Goal: Communication & Community: Answer question/provide support

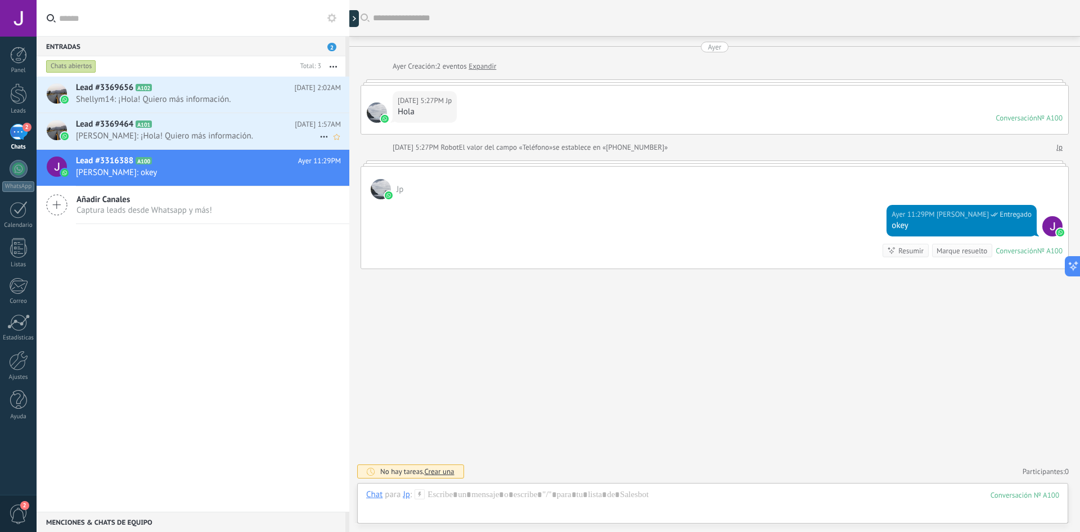
click at [181, 136] on span "[PERSON_NAME]: ¡Hola! Quiero más información." at bounding box center [198, 136] width 244 height 11
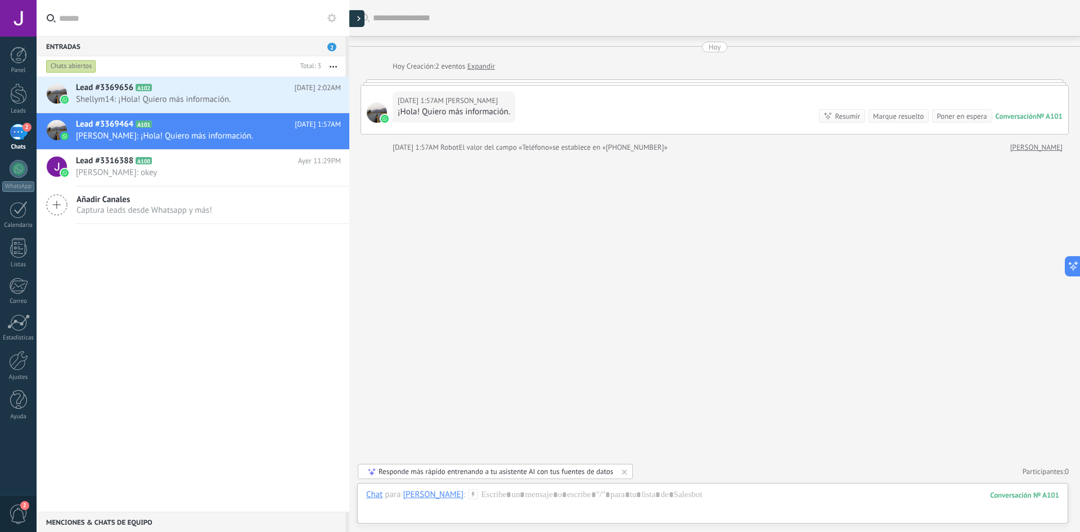
click at [356, 26] on div at bounding box center [356, 18] width 17 height 17
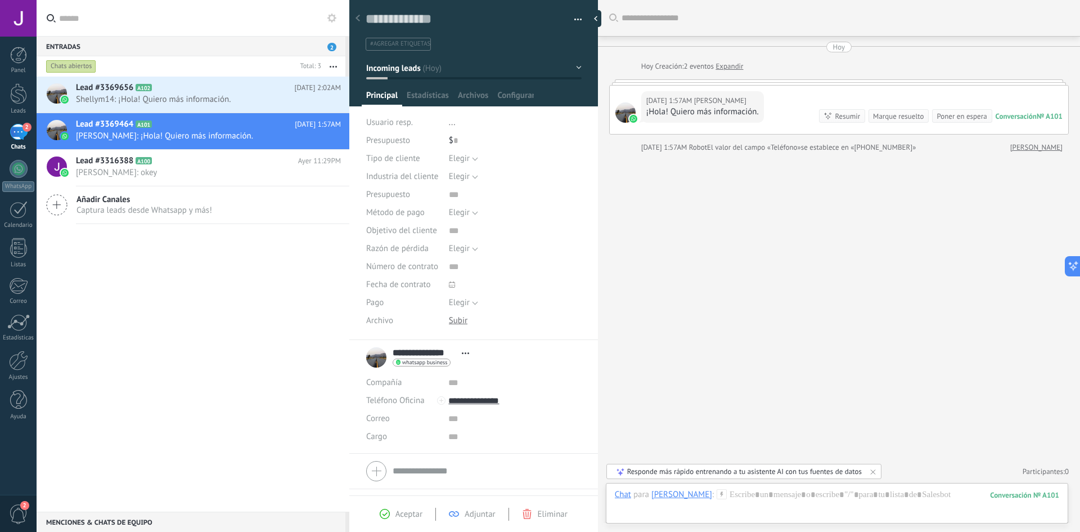
scroll to position [17, 0]
click at [224, 93] on h2 "Lead #3369656 A102" at bounding box center [185, 87] width 219 height 11
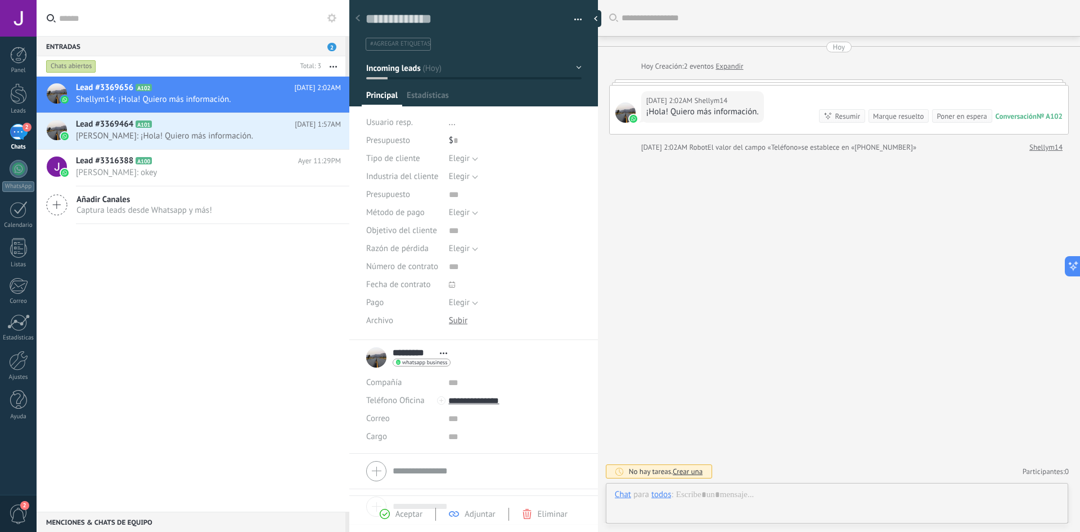
scroll to position [17, 0]
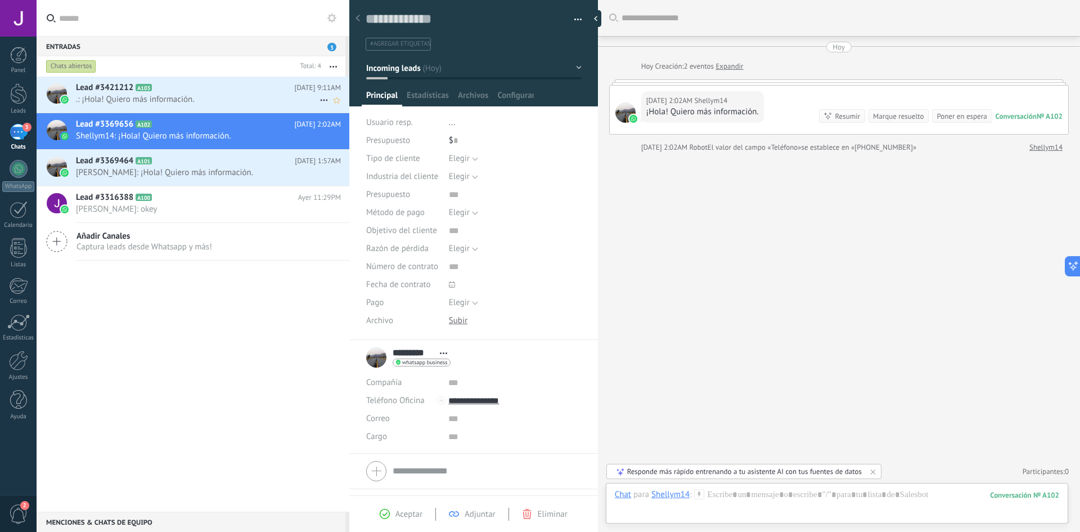
click at [180, 79] on div "Lead #3421212 A103 Hoy 9:11AM .: ¡Hola! Quiero más información." at bounding box center [212, 94] width 273 height 35
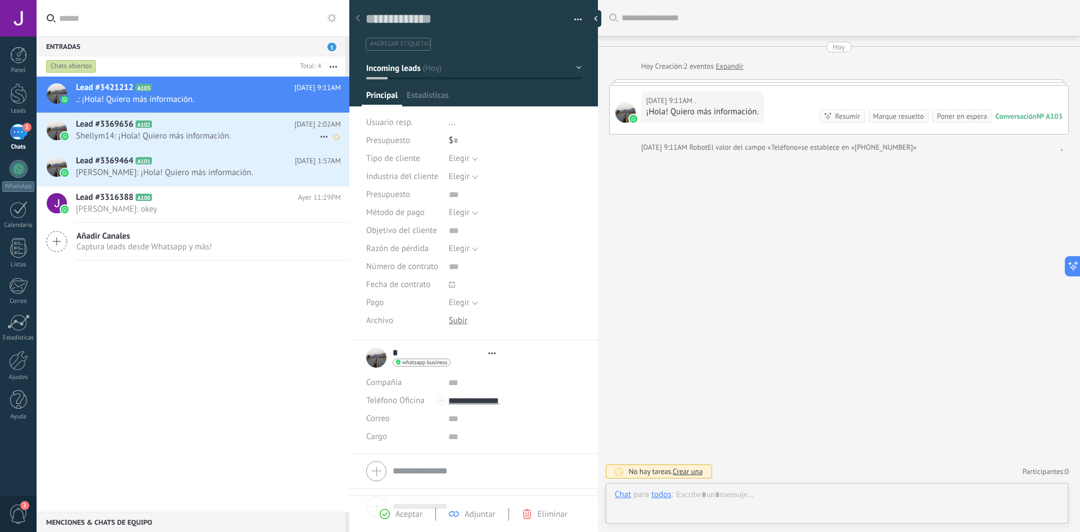
type textarea "**********"
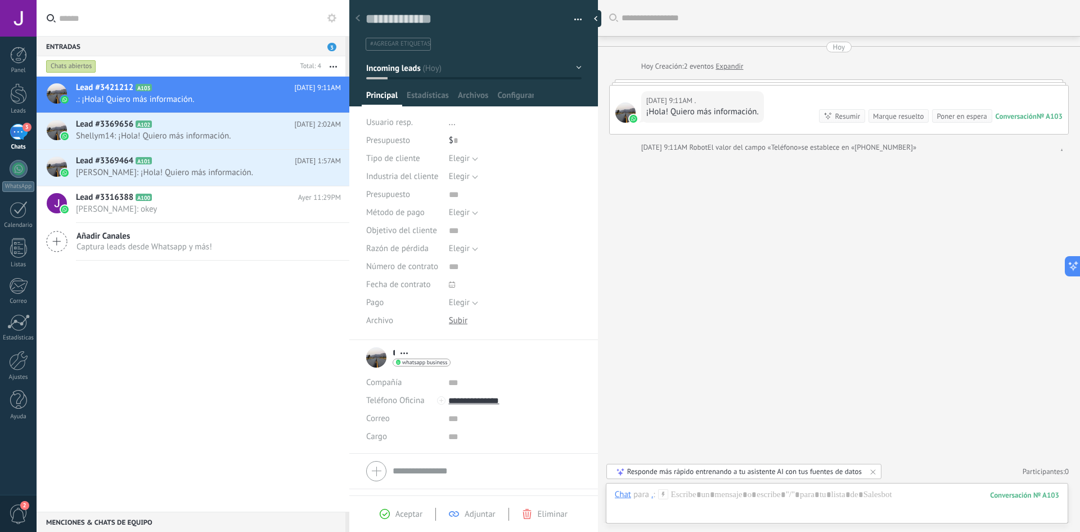
click at [122, 293] on div "Lead #3421212 A103 Hoy 9:11AM .: ¡Hola! Quiero más información. Lead #3369656 A…" at bounding box center [193, 294] width 313 height 435
click at [204, 63] on div "Chats abiertos" at bounding box center [170, 66] width 252 height 20
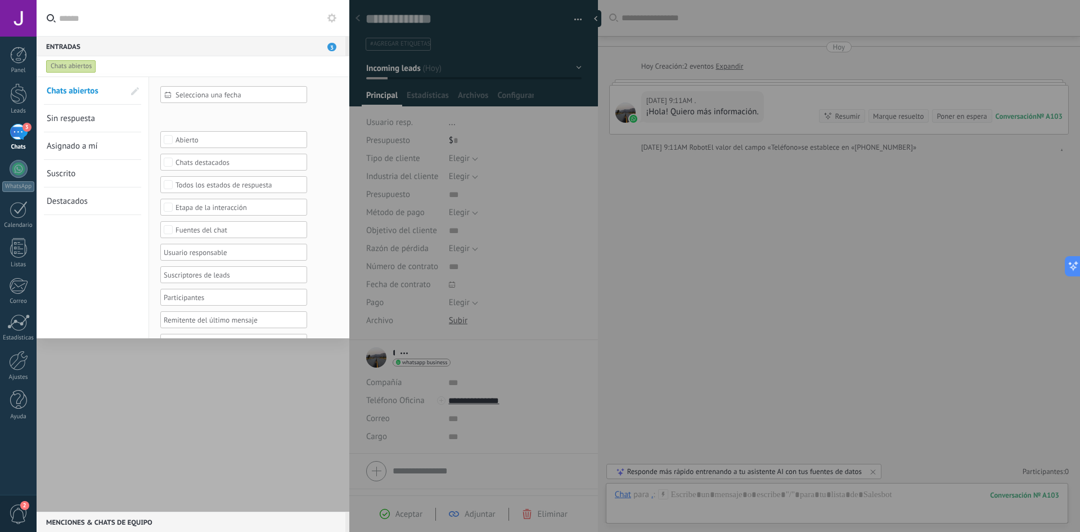
click at [597, 17] on div at bounding box center [540, 266] width 1080 height 532
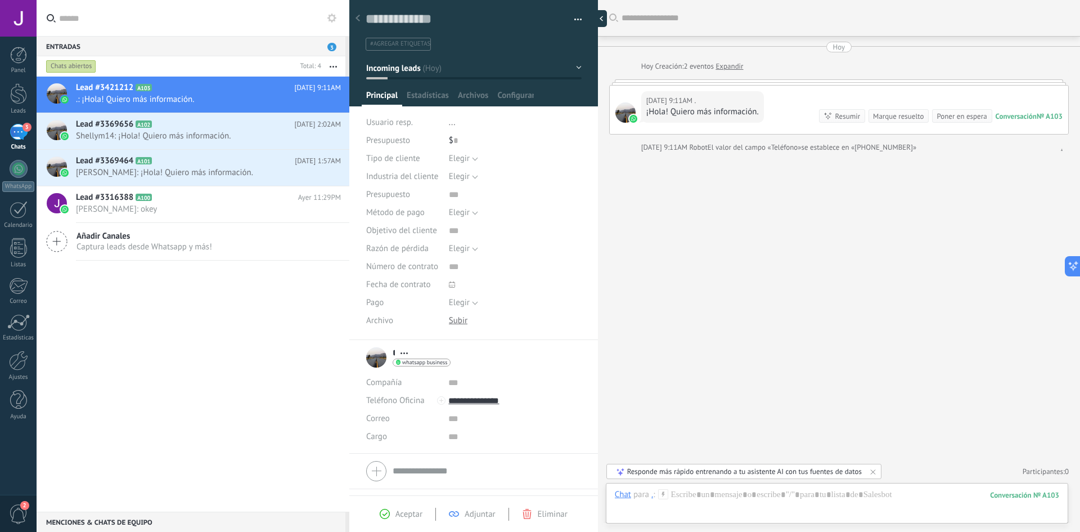
click at [595, 17] on div at bounding box center [598, 18] width 17 height 17
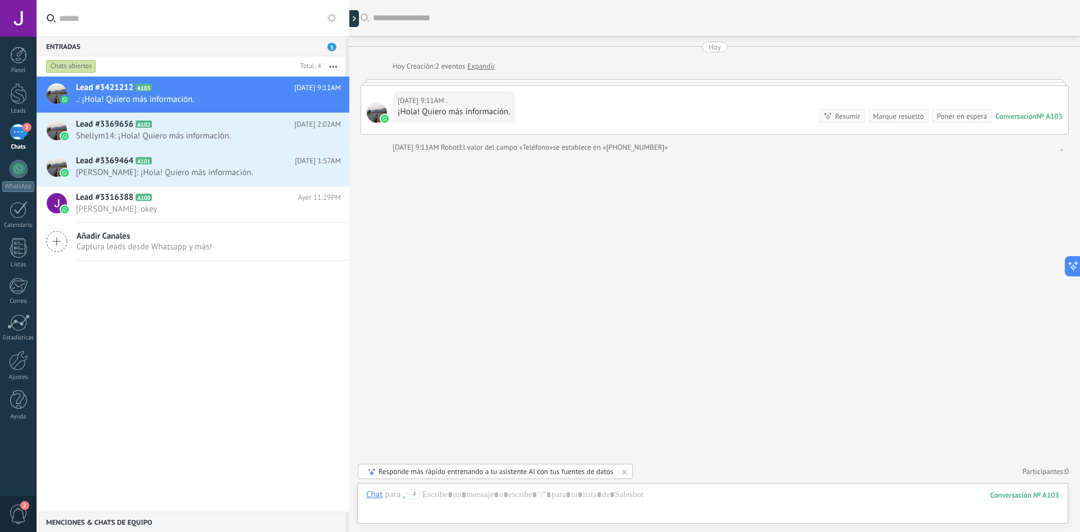
click at [398, 218] on div "Buscar Carga más Hoy Hoy Creación: 2 eventos Expandir Hoy 9:11AM . ¡Hola! Quier…" at bounding box center [714, 266] width 731 height 532
